Goal: Task Accomplishment & Management: Manage account settings

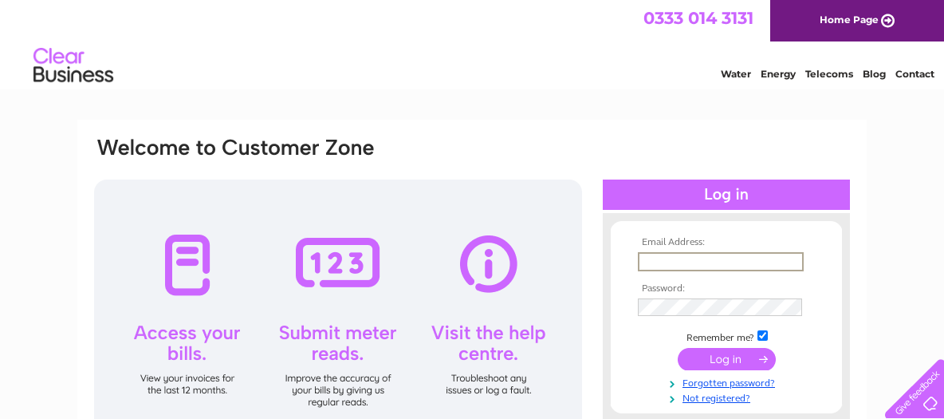
click at [779, 254] on input "text" at bounding box center [721, 261] width 166 height 19
type input "[EMAIL_ADDRESS][DOMAIN_NAME]"
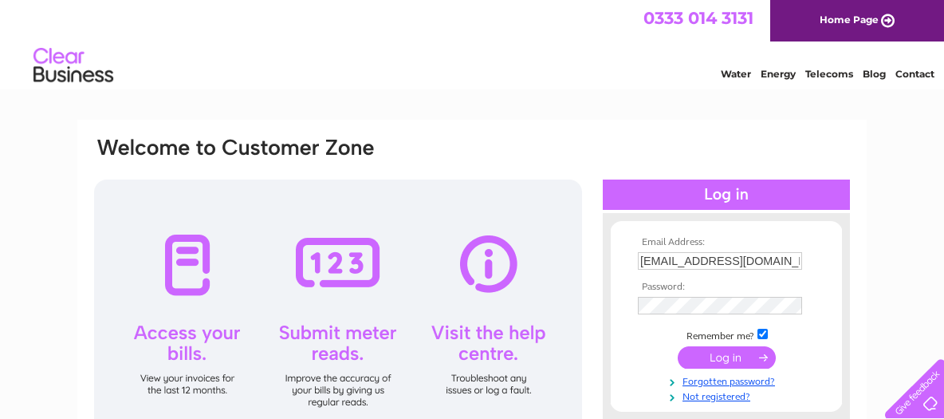
click at [727, 357] on input "submit" at bounding box center [727, 357] width 98 height 22
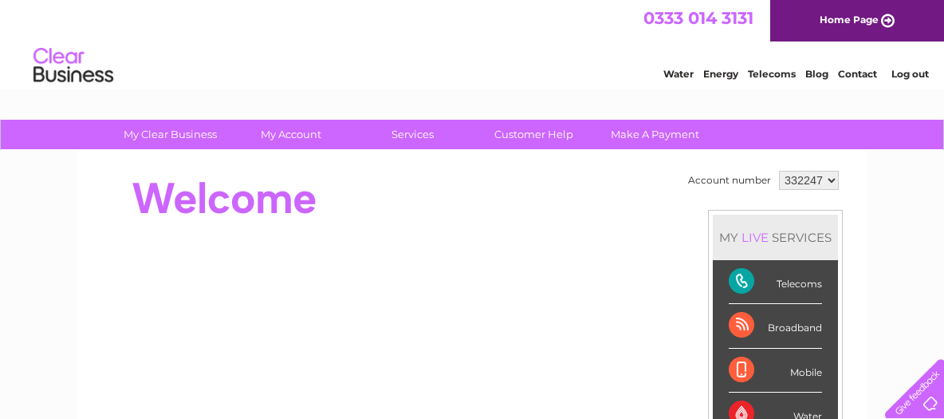
click at [798, 281] on div "Telecoms" at bounding box center [775, 282] width 93 height 44
click at [740, 283] on div "Telecoms" at bounding box center [775, 282] width 93 height 44
click at [779, 76] on link "Telecoms" at bounding box center [772, 74] width 48 height 12
